Goal: Task Accomplishment & Management: Manage account settings

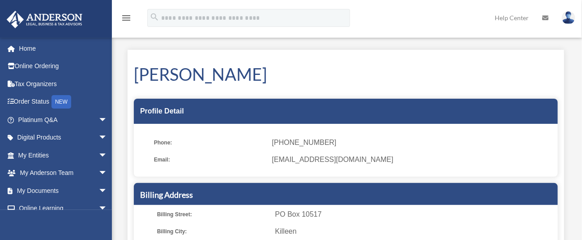
click at [122, 13] on icon "menu" at bounding box center [126, 18] width 11 height 11
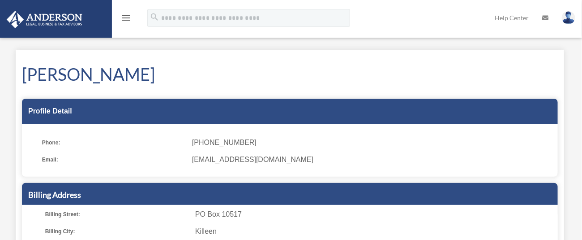
click at [122, 17] on icon "menu" at bounding box center [126, 18] width 11 height 11
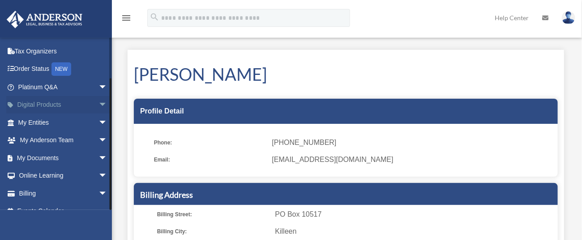
scroll to position [45, 0]
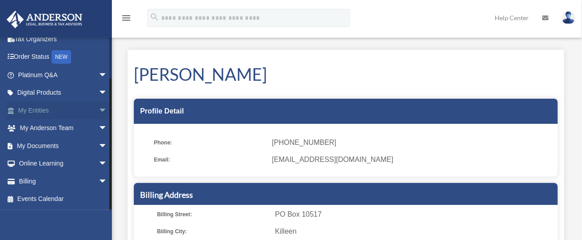
click at [79, 106] on link "My Entities arrow_drop_down" at bounding box center [63, 110] width 115 height 18
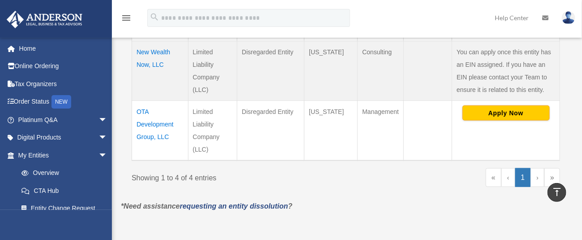
scroll to position [298, 0]
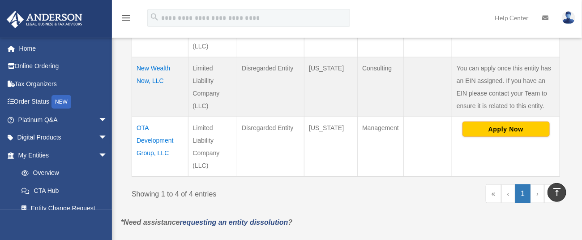
click at [164, 138] on td "OTA Development Group, LLC" at bounding box center [160, 147] width 56 height 60
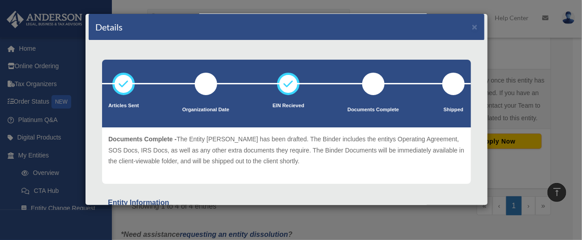
scroll to position [0, 0]
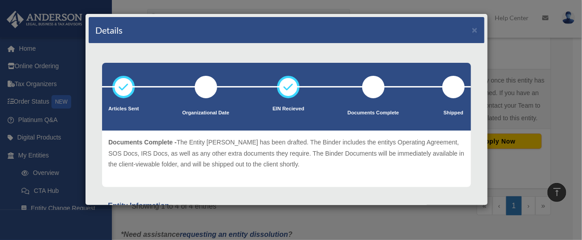
click at [514, 75] on div "Details × Articles Sent Organizational Date" at bounding box center [291, 120] width 582 height 240
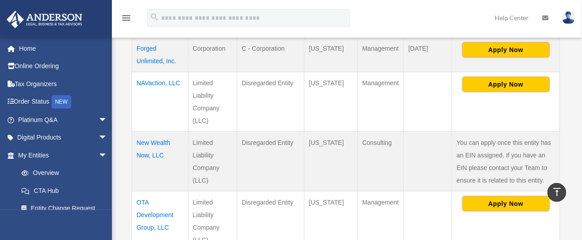
scroll to position [179, 0]
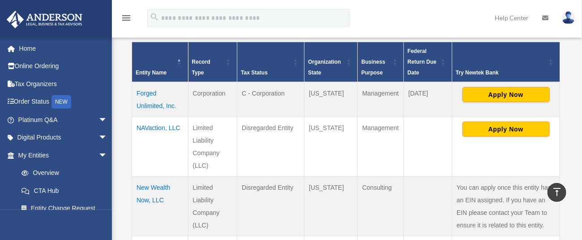
click at [159, 128] on td "NAVaction, LLC" at bounding box center [160, 147] width 56 height 60
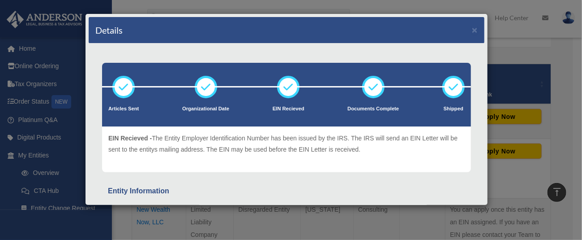
scroll to position [60, 0]
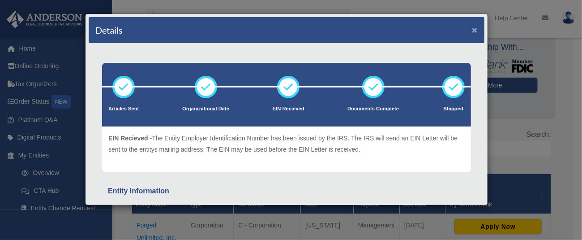
click at [472, 27] on button "×" at bounding box center [475, 29] width 6 height 9
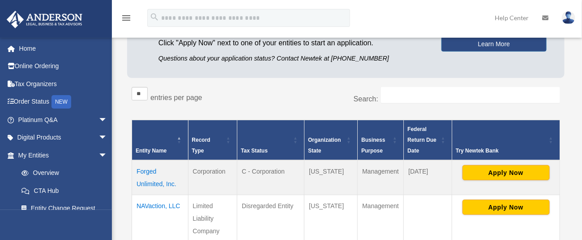
scroll to position [119, 0]
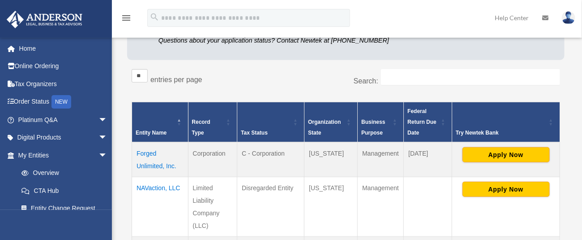
click at [142, 153] on td "Forged Unlimited, Inc." at bounding box center [160, 159] width 56 height 35
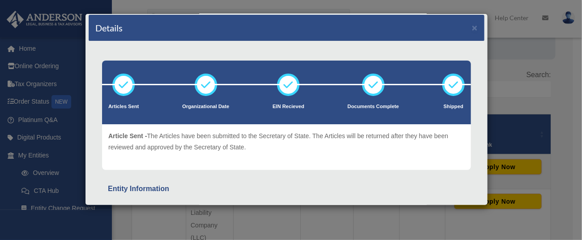
scroll to position [0, 0]
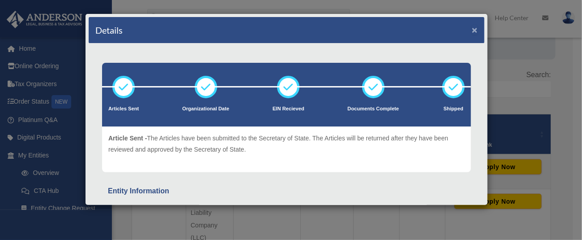
click at [472, 27] on button "×" at bounding box center [475, 29] width 6 height 9
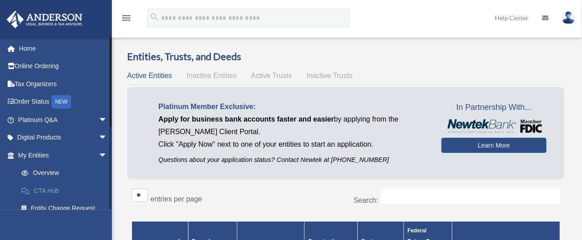
click at [47, 186] on link "CTA Hub" at bounding box center [67, 190] width 108 height 18
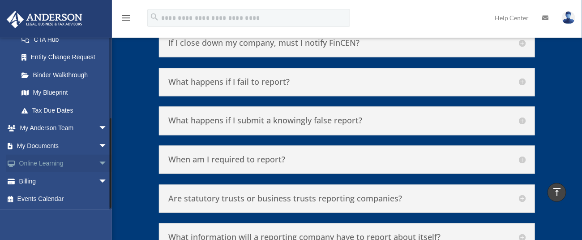
scroll to position [91, 0]
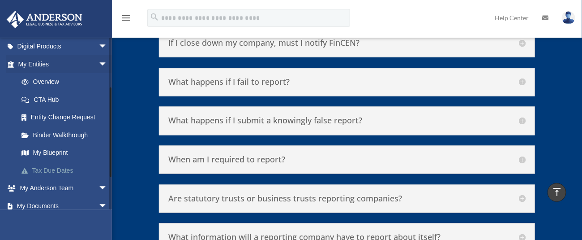
click at [50, 170] on link "Tax Due Dates" at bounding box center [67, 170] width 108 height 18
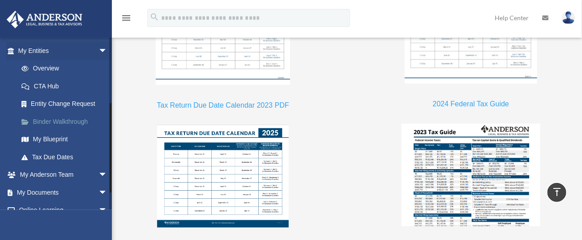
scroll to position [119, 0]
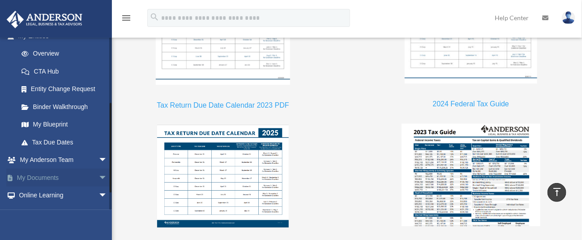
click at [54, 174] on link "My Documents arrow_drop_down" at bounding box center [63, 177] width 115 height 18
click at [99, 177] on span "arrow_drop_down" at bounding box center [108, 177] width 18 height 18
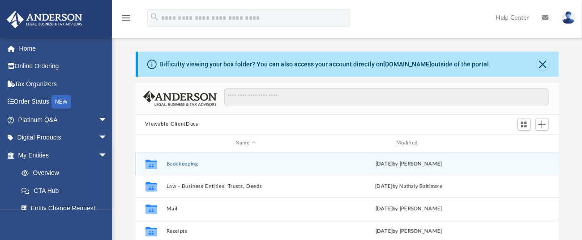
scroll to position [194, 414]
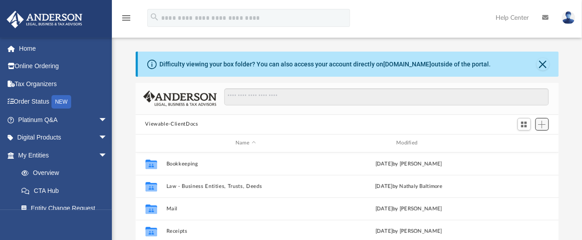
click at [542, 120] on span "Add" at bounding box center [542, 124] width 8 height 8
click at [526, 139] on li "Upload" at bounding box center [529, 142] width 29 height 9
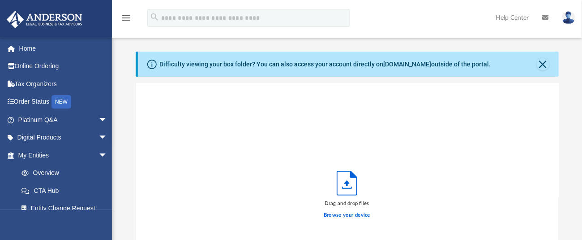
scroll to position [218, 414]
click at [344, 182] on icon "Upload" at bounding box center [347, 183] width 20 height 24
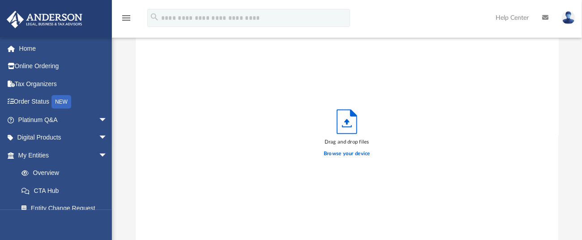
scroll to position [119, 0]
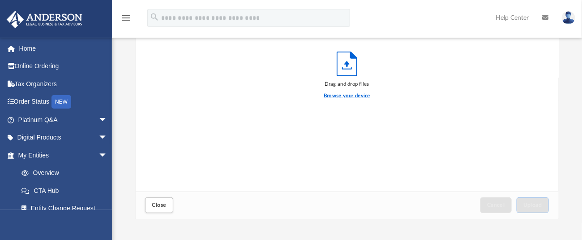
click at [349, 94] on label "Browse your device" at bounding box center [347, 96] width 47 height 8
click at [0, 0] on input "Browse your device" at bounding box center [0, 0] width 0 height 0
